Goal: Task Accomplishment & Management: Complete application form

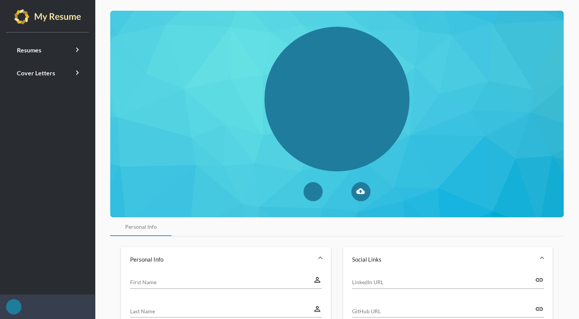
type input "[PERSON_NAME]"
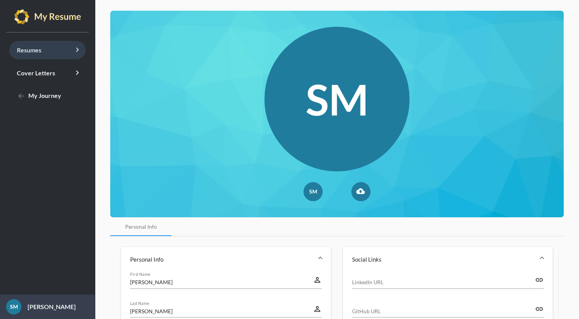
click at [45, 41] on link "Resumes keyboard_arrow_right" at bounding box center [47, 50] width 77 height 18
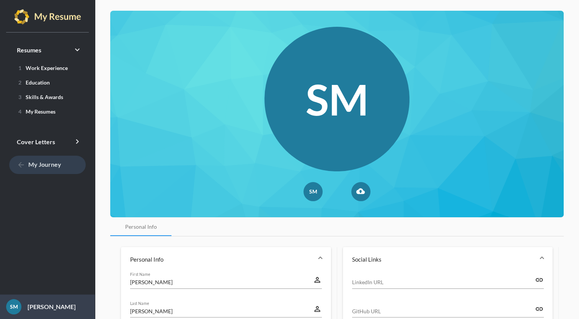
click at [39, 160] on link "arrow_back My Journey" at bounding box center [47, 165] width 77 height 18
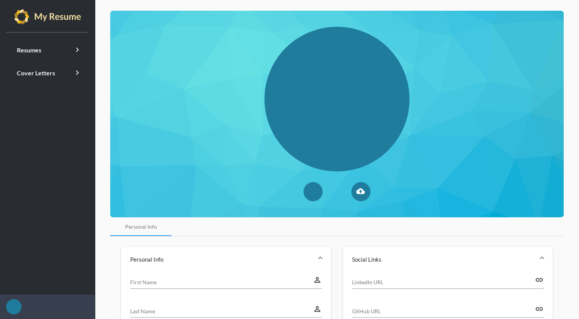
type input "[PERSON_NAME]"
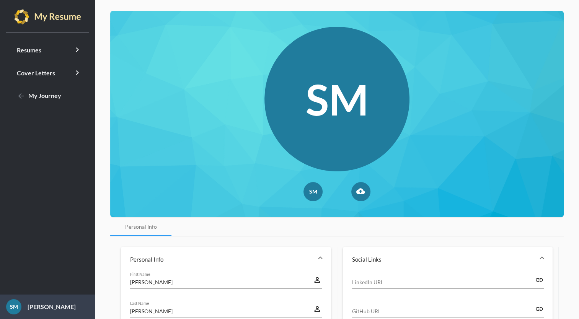
click at [26, 11] on img at bounding box center [47, 16] width 67 height 15
